Goal: Information Seeking & Learning: Learn about a topic

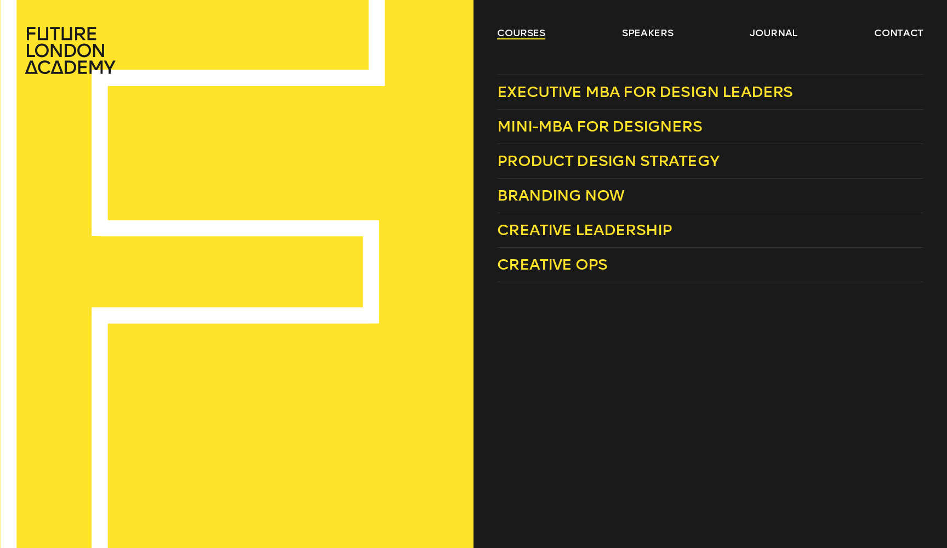
click at [529, 37] on link "courses" at bounding box center [521, 32] width 48 height 13
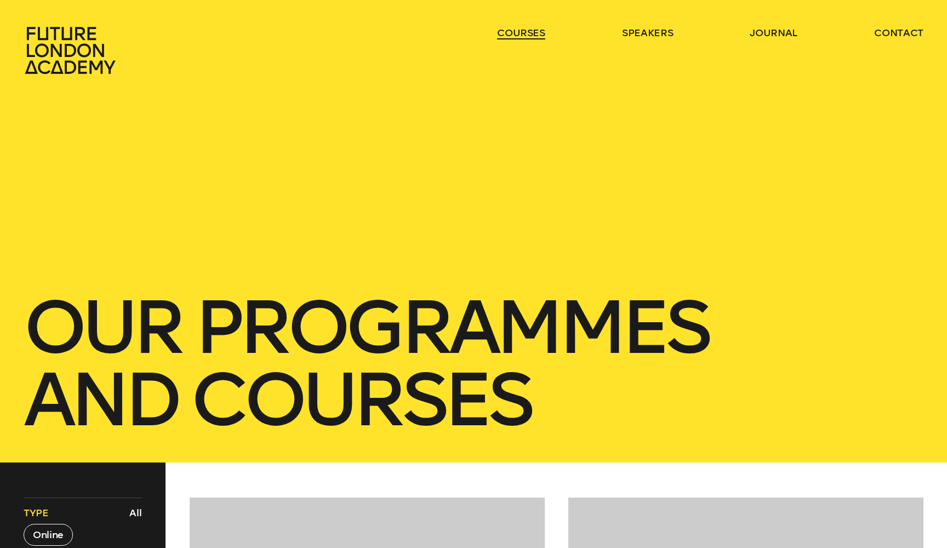
click at [529, 37] on link "courses" at bounding box center [521, 32] width 48 height 13
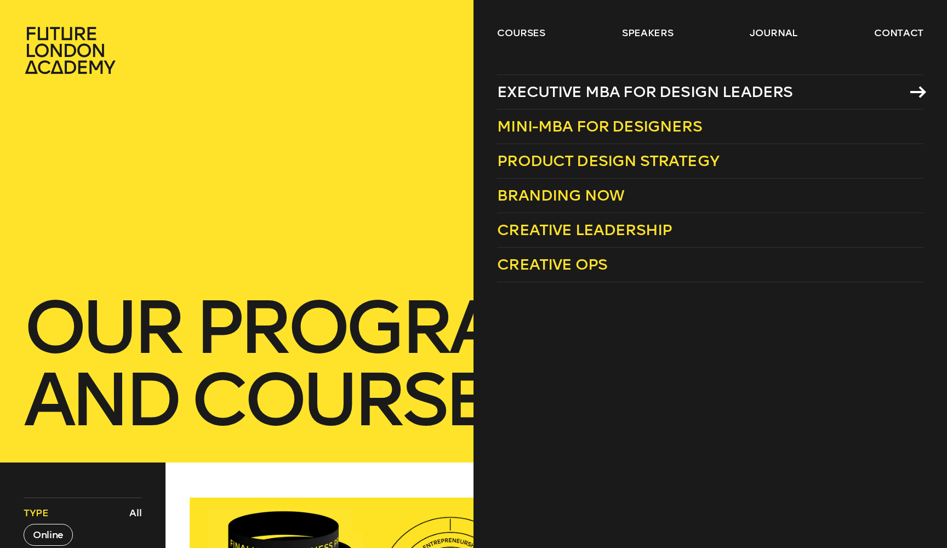
click at [605, 88] on span "Executive MBA for Design Leaders" at bounding box center [644, 92] width 295 height 18
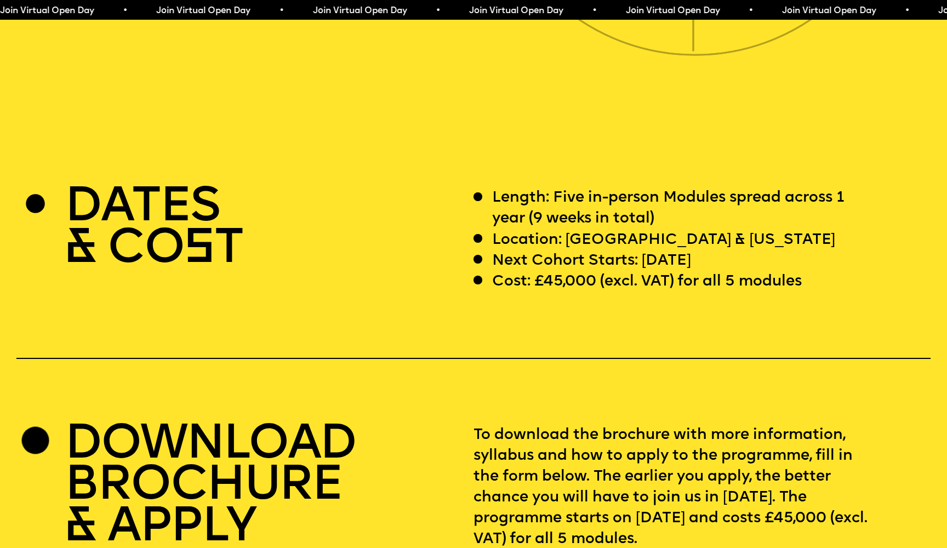
scroll to position [3639, 0]
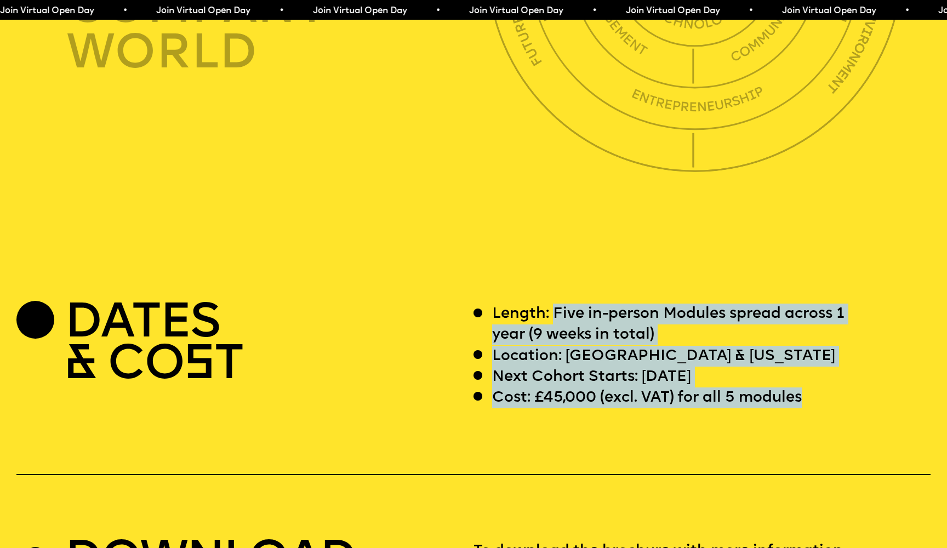
drag, startPoint x: 556, startPoint y: 289, endPoint x: 894, endPoint y: 369, distance: 347.8
click at [895, 369] on div "Length: Five in-person Modules spread across 1 year (9 weeks in total) Location…" at bounding box center [701, 356] width 457 height 104
click at [841, 387] on div "Cost: £45,000 (excl. VAT) for all 5 modules" at bounding box center [673, 397] width 400 height 21
